Goal: Navigation & Orientation: Find specific page/section

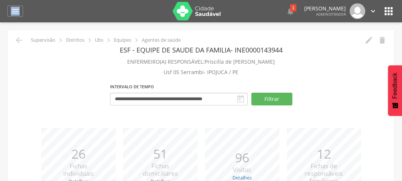
drag, startPoint x: 3, startPoint y: 10, endPoint x: 26, endPoint y: -18, distance: 36.7
click at [26, 0] on html " Dashboard Supervisão Produtividade Mapa da cidade Mapa de cobertura Ranking A…" at bounding box center [201, 90] width 402 height 181
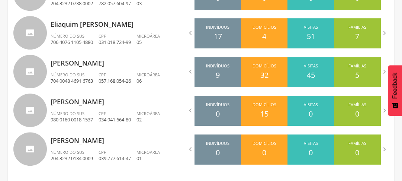
scroll to position [334, 0]
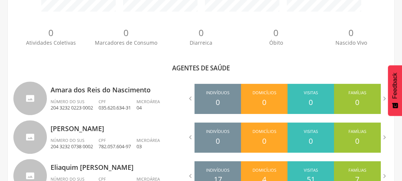
scroll to position [202, 0]
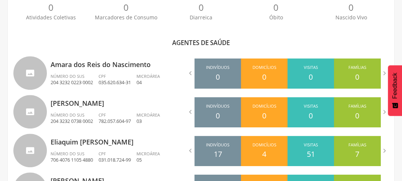
scroll to position [156, 0]
